Goal: Information Seeking & Learning: Learn about a topic

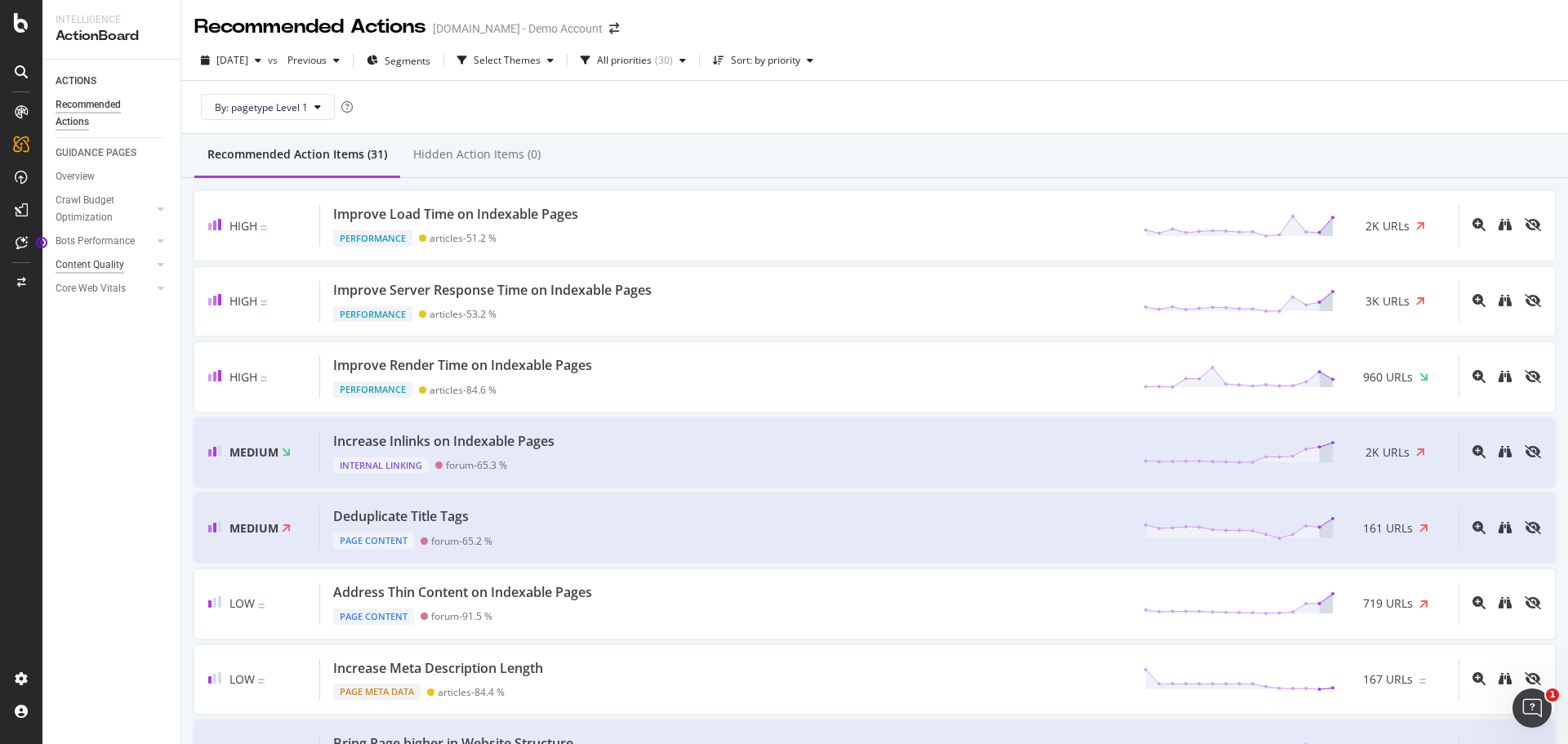
click at [124, 271] on link "Content Quality" at bounding box center [104, 265] width 97 height 17
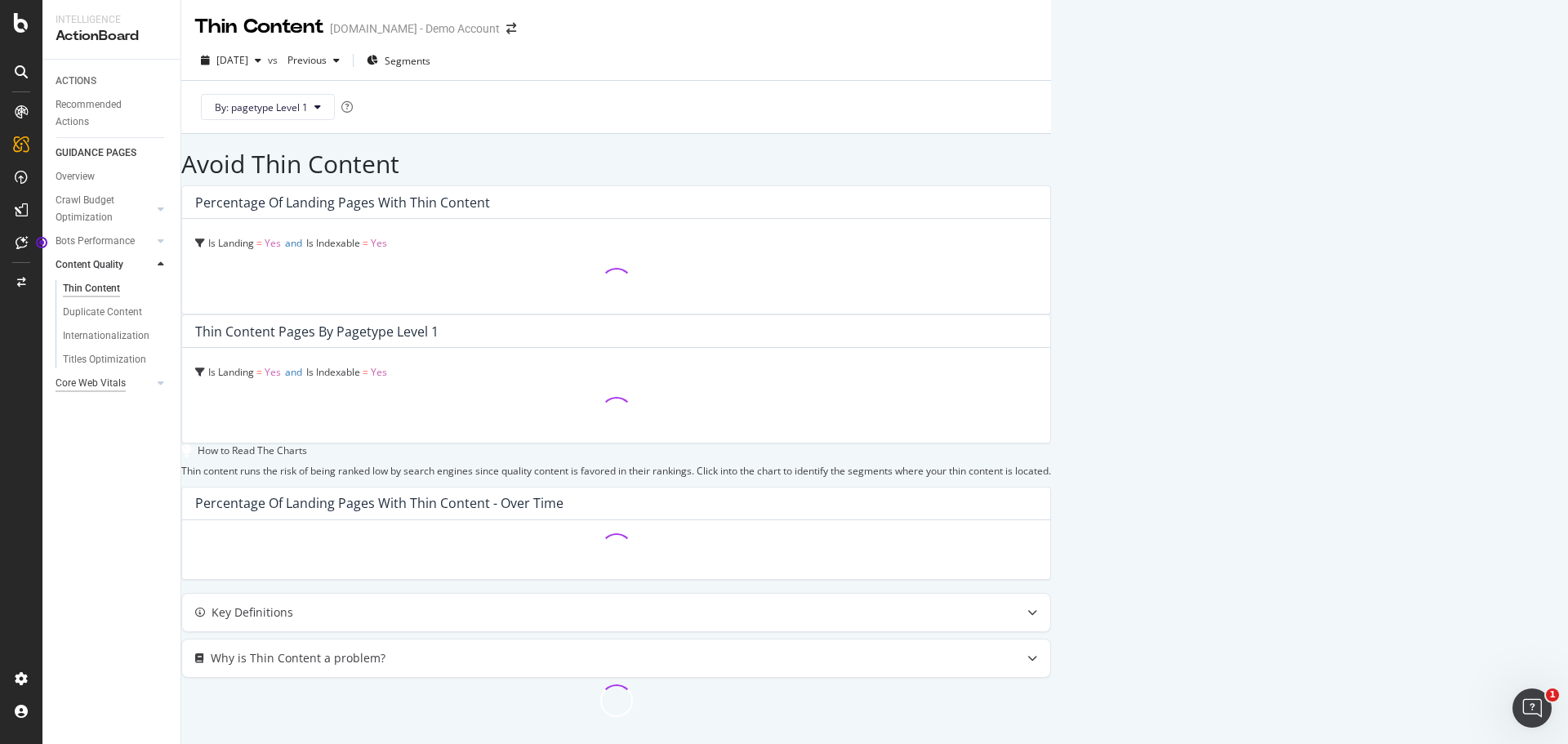
click at [102, 386] on div "Core Web Vitals" at bounding box center [91, 383] width 70 height 17
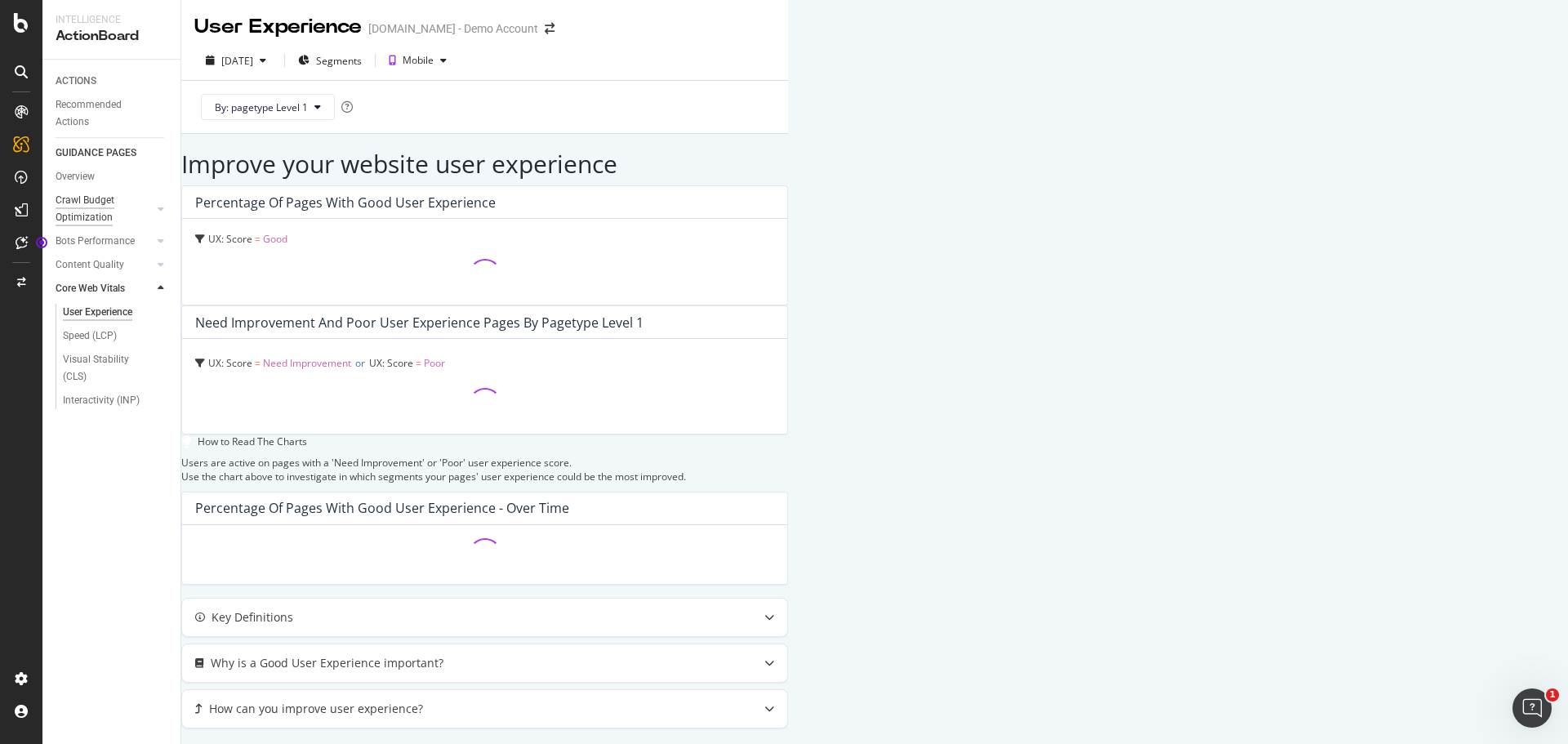
click at [109, 212] on div "Crawl Budget Optimization" at bounding box center [98, 209] width 86 height 34
